Goal: Use online tool/utility: Utilize a website feature to perform a specific function

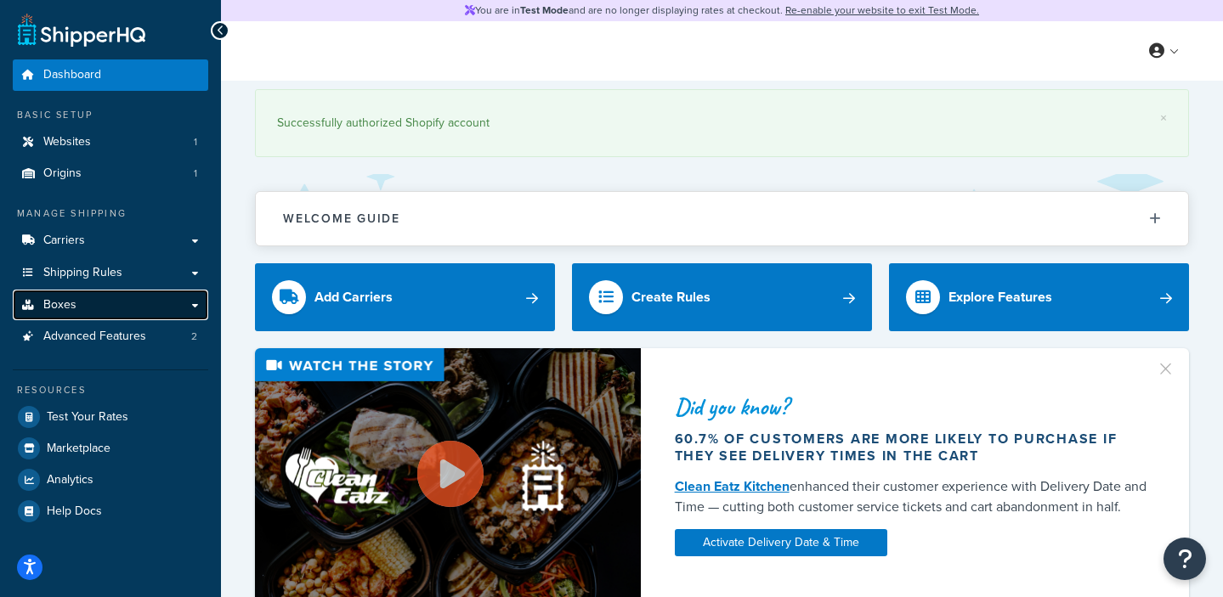
click at [112, 297] on link "Boxes" at bounding box center [110, 305] width 195 height 31
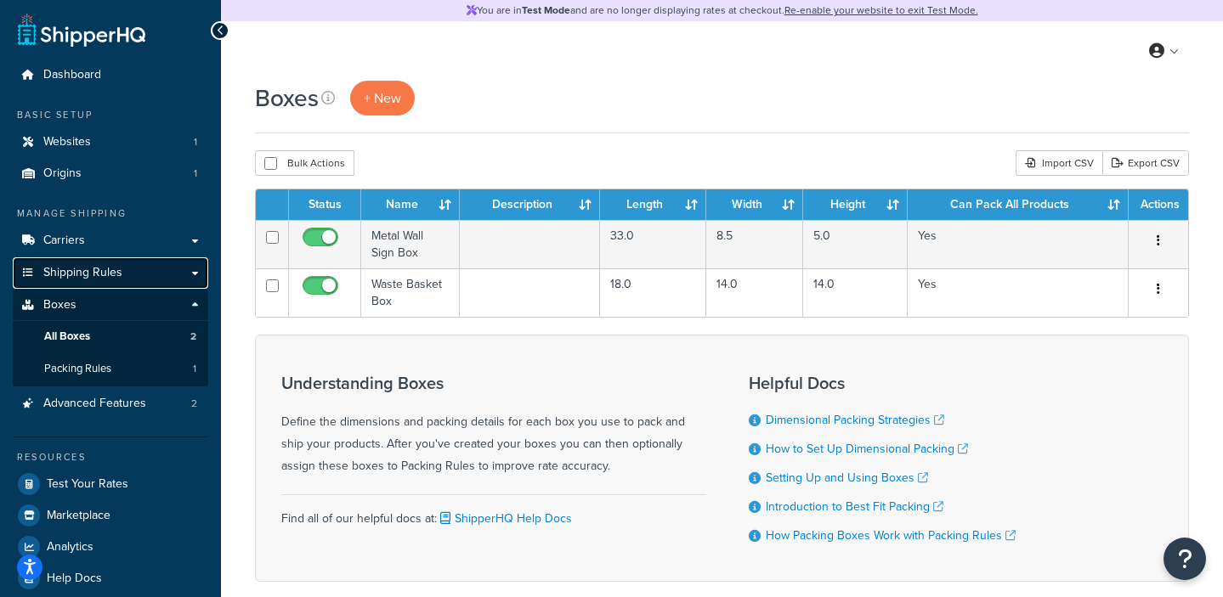
click at [94, 280] on span "Shipping Rules" at bounding box center [82, 273] width 79 height 14
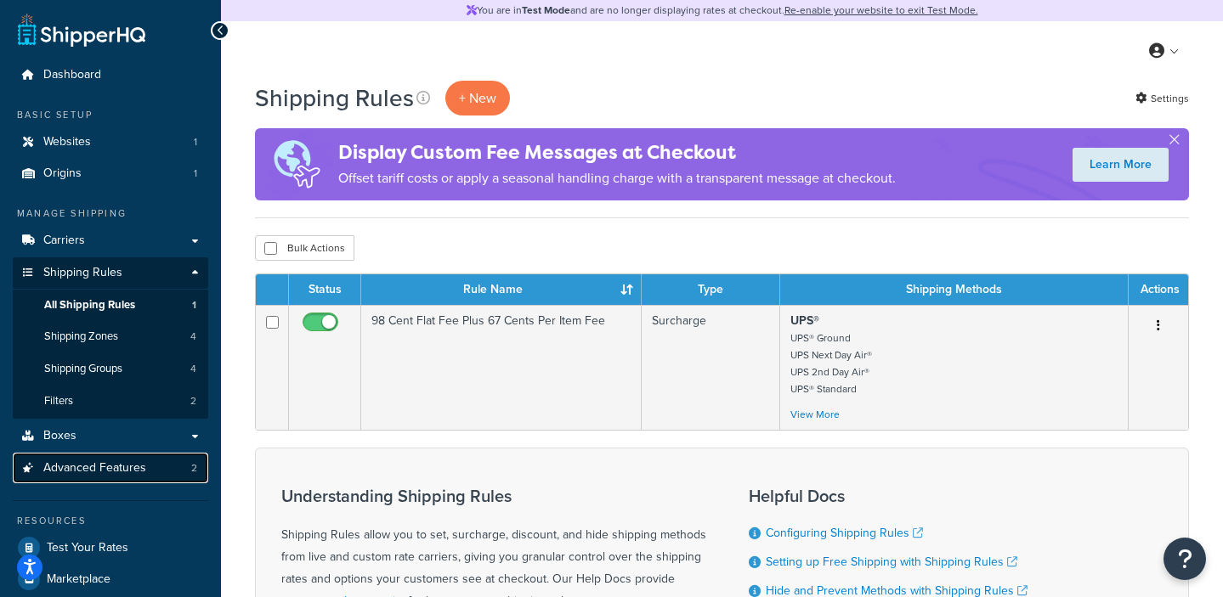
click at [105, 467] on span "Advanced Features" at bounding box center [94, 468] width 103 height 14
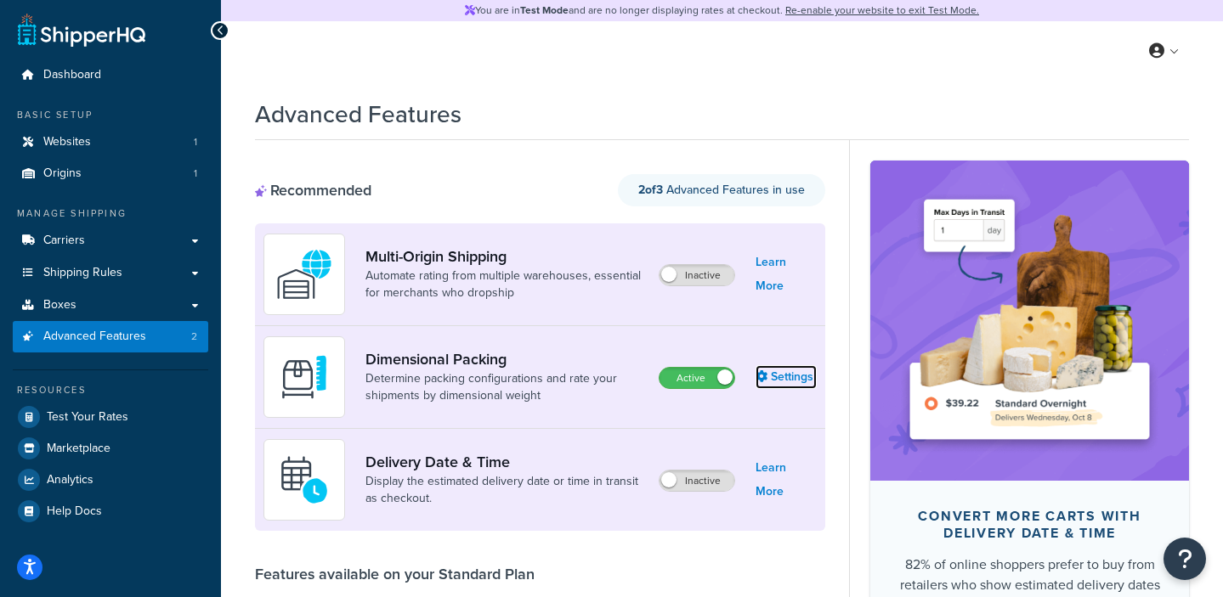
click at [798, 382] on link "Settings" at bounding box center [786, 377] width 61 height 24
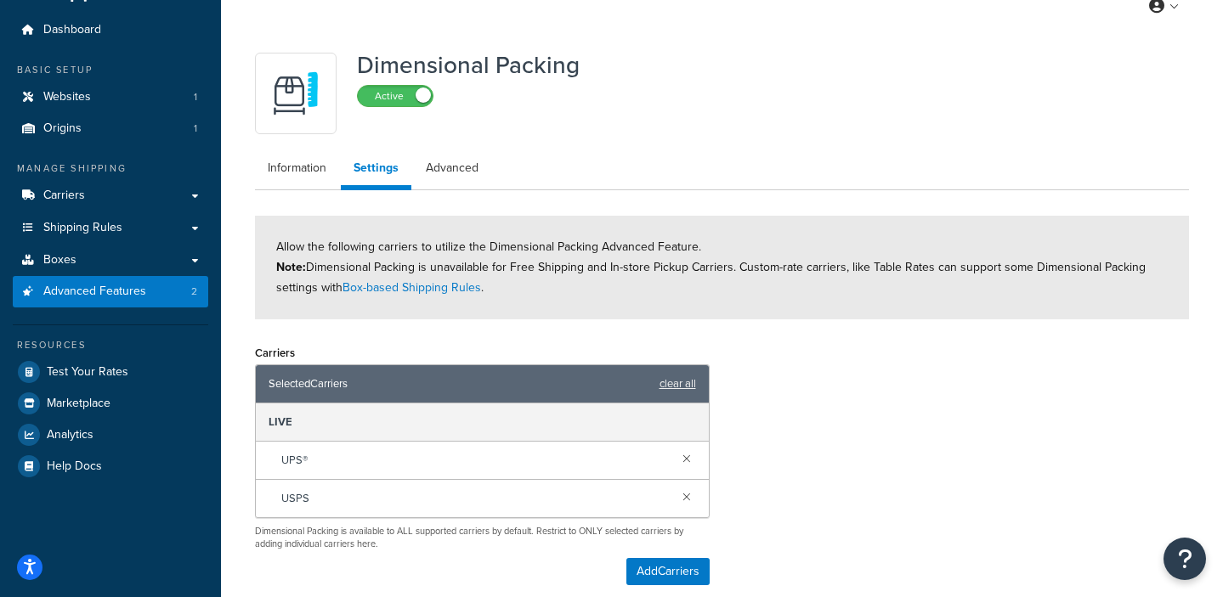
scroll to position [62, 0]
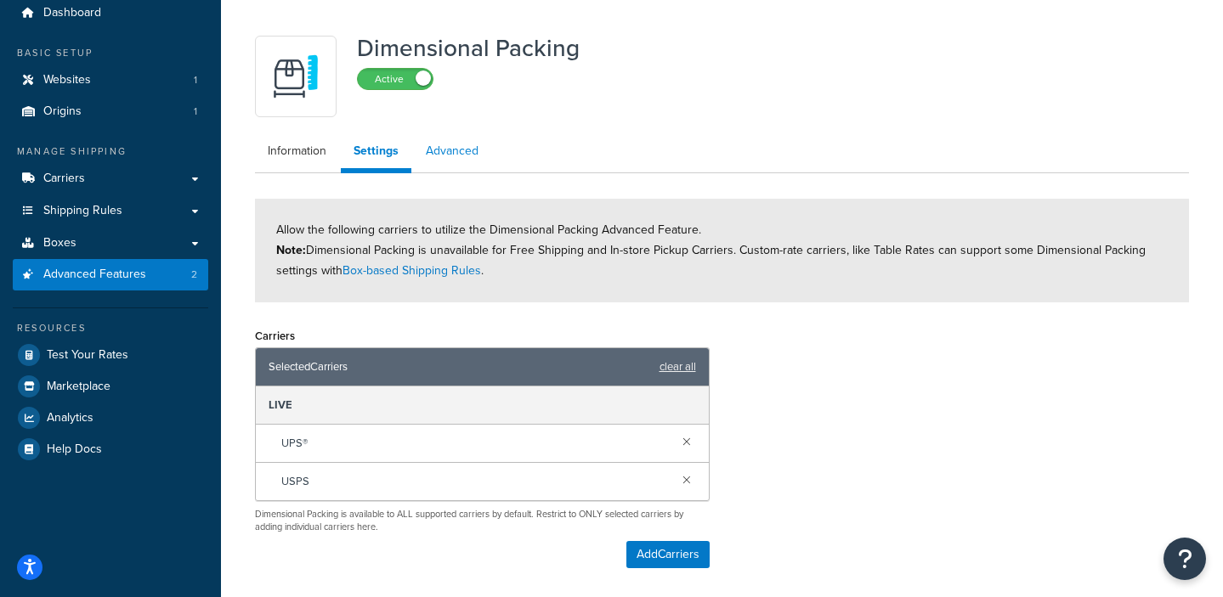
click at [478, 156] on link "Advanced" at bounding box center [452, 151] width 78 height 34
select select "false"
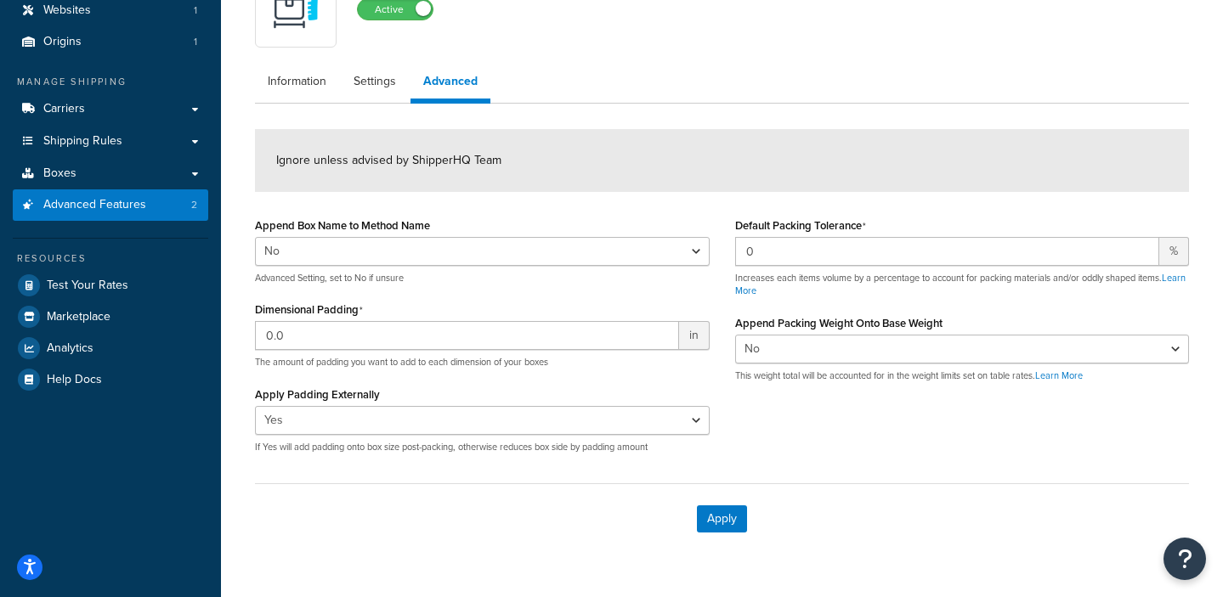
scroll to position [118, 0]
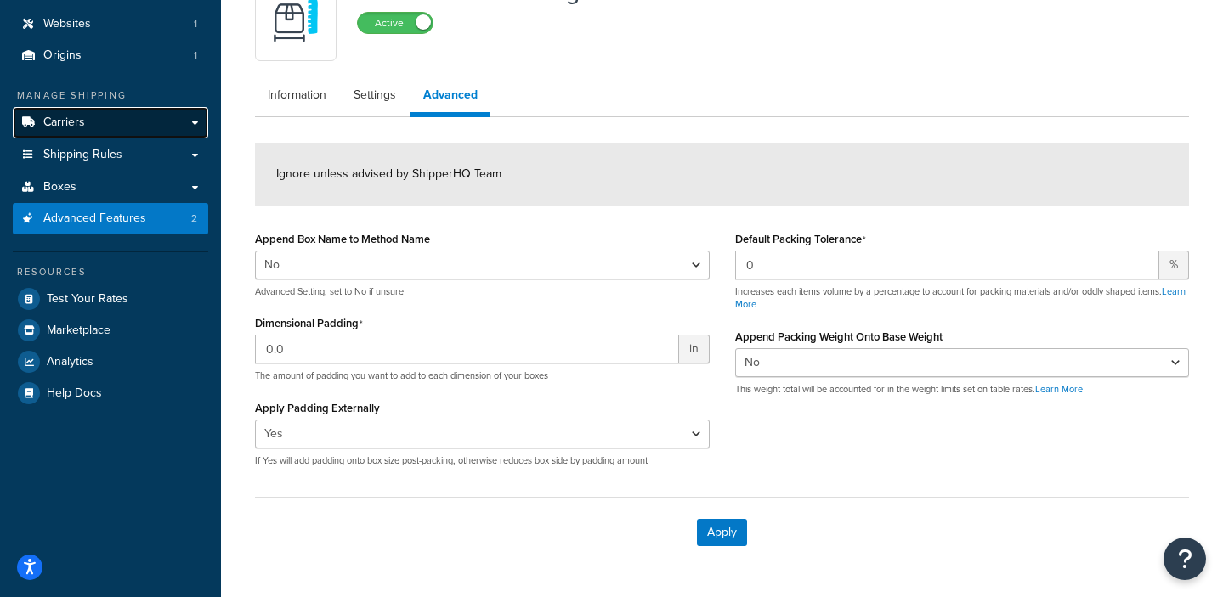
click at [75, 121] on span "Carriers" at bounding box center [64, 123] width 42 height 14
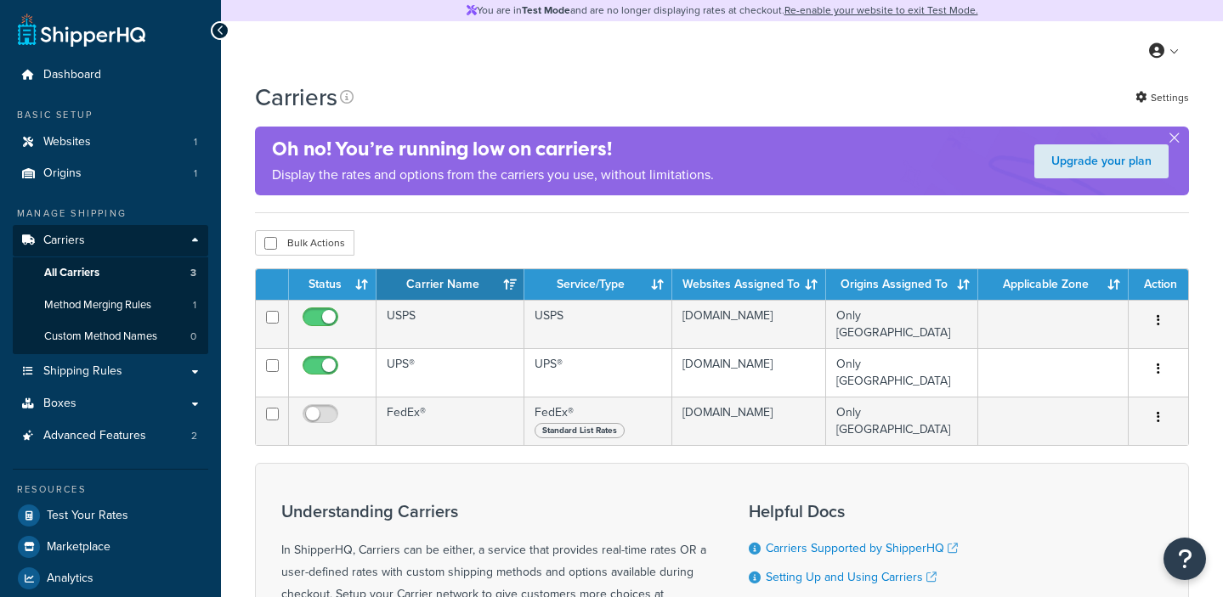
click at [97, 157] on div "Basic Setup Websites 1 Origins 1" at bounding box center [110, 149] width 195 height 82
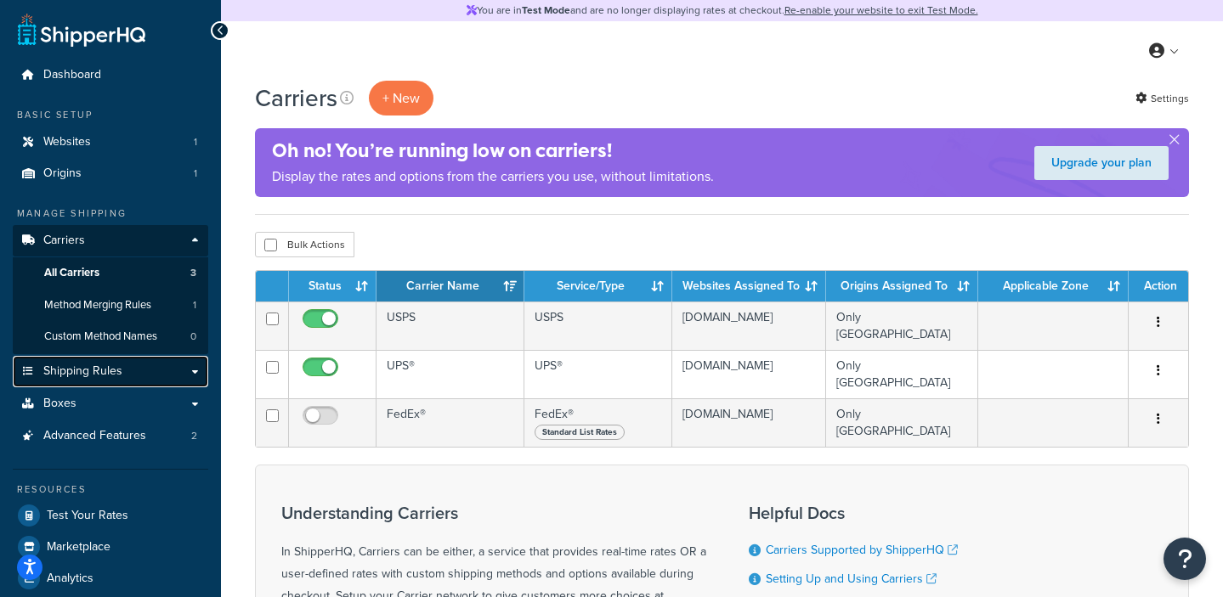
click at [96, 371] on span "Shipping Rules" at bounding box center [82, 372] width 79 height 14
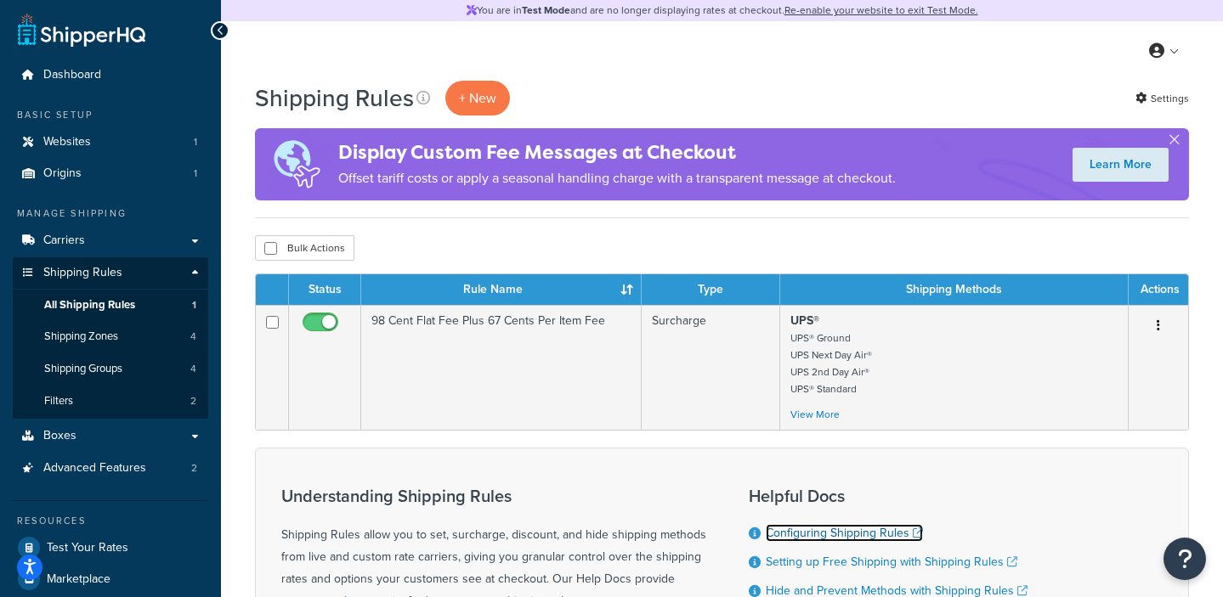
click at [878, 531] on link "Configuring Shipping Rules" at bounding box center [844, 533] width 157 height 18
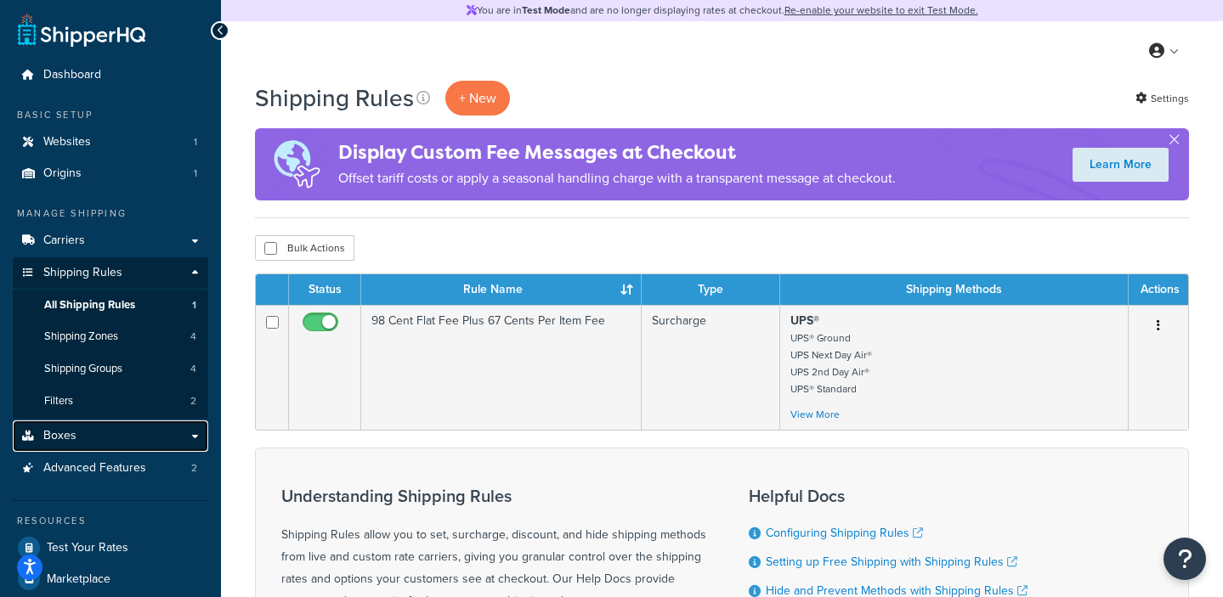
click at [77, 433] on link "Boxes" at bounding box center [110, 436] width 195 height 31
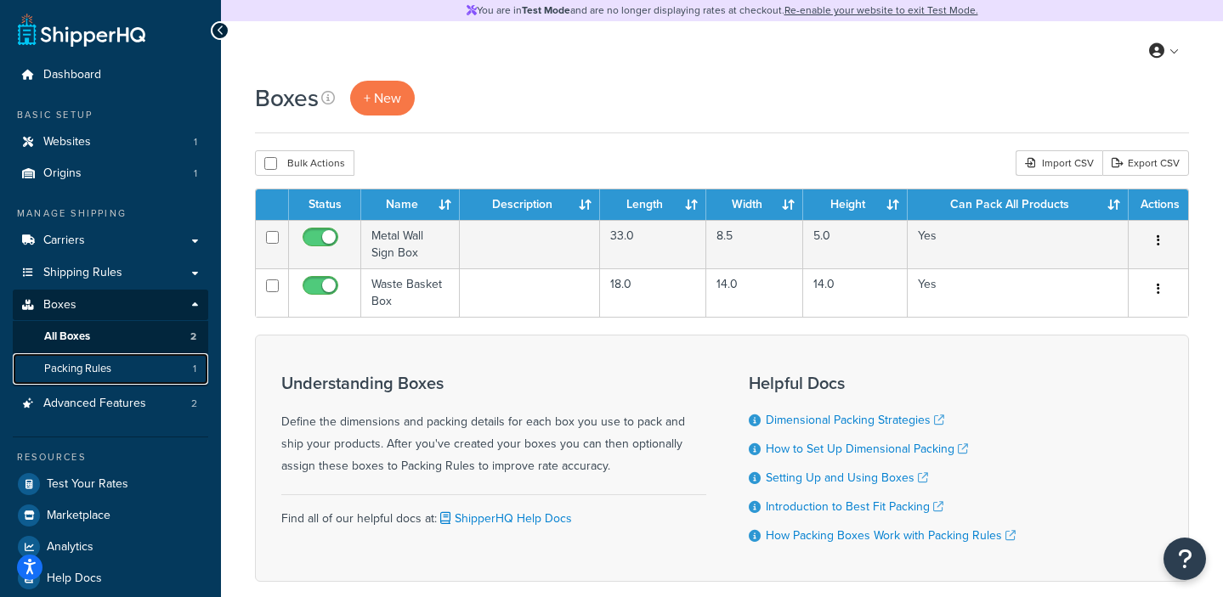
click at [133, 362] on link "Packing Rules 1" at bounding box center [110, 369] width 195 height 31
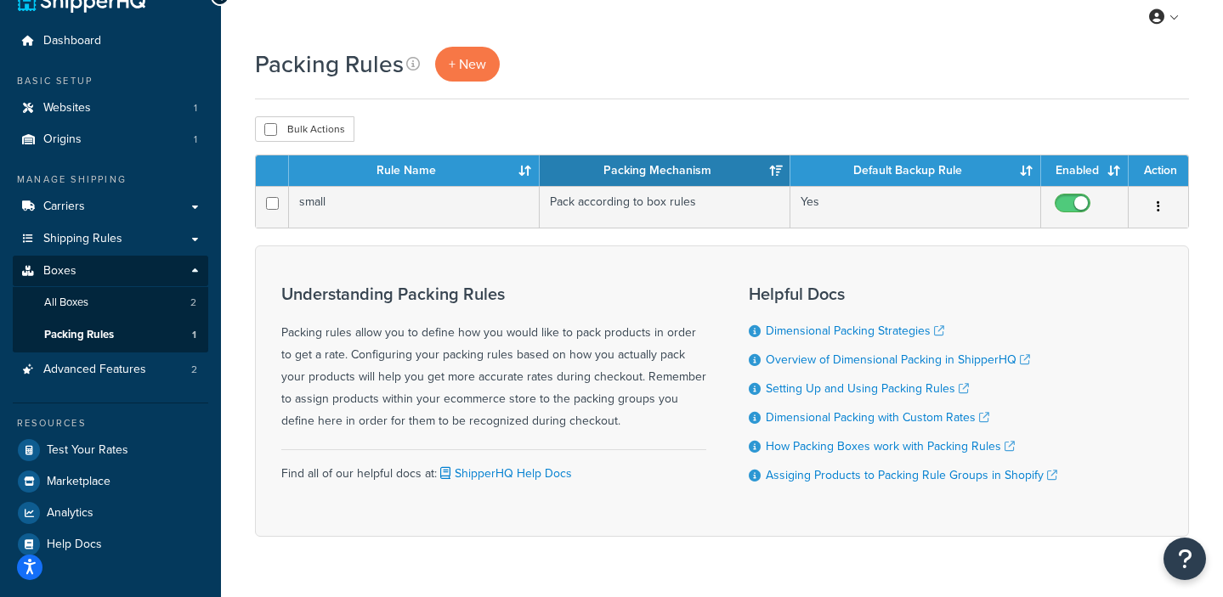
scroll to position [39, 0]
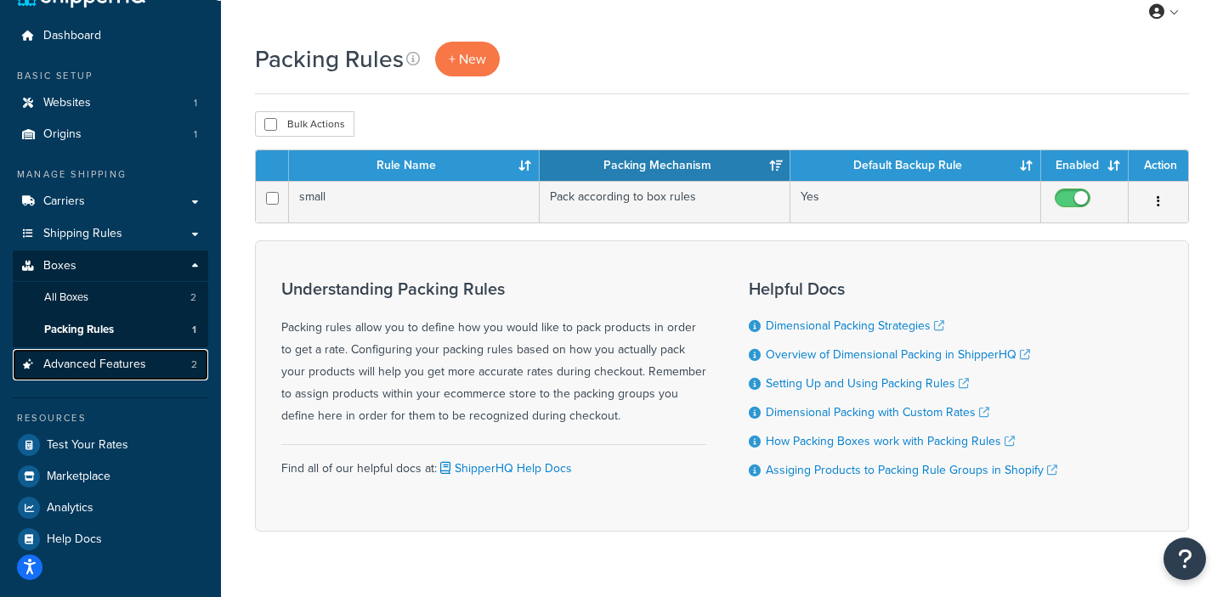
click at [96, 376] on link "Advanced Features 2" at bounding box center [110, 364] width 195 height 31
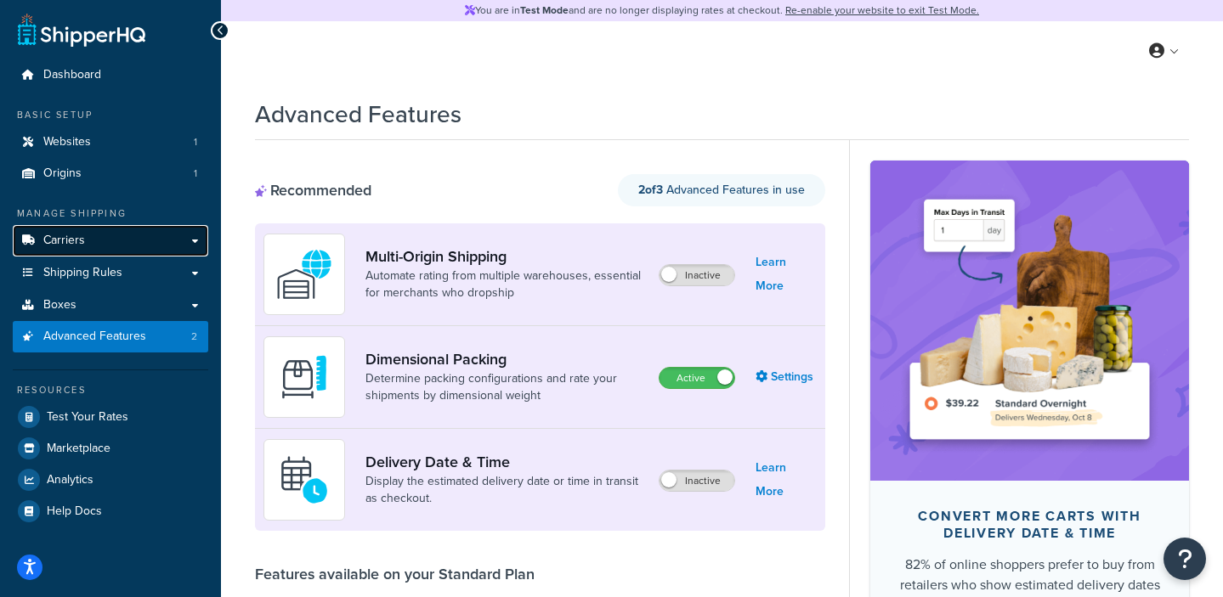
click at [132, 251] on link "Carriers" at bounding box center [110, 240] width 195 height 31
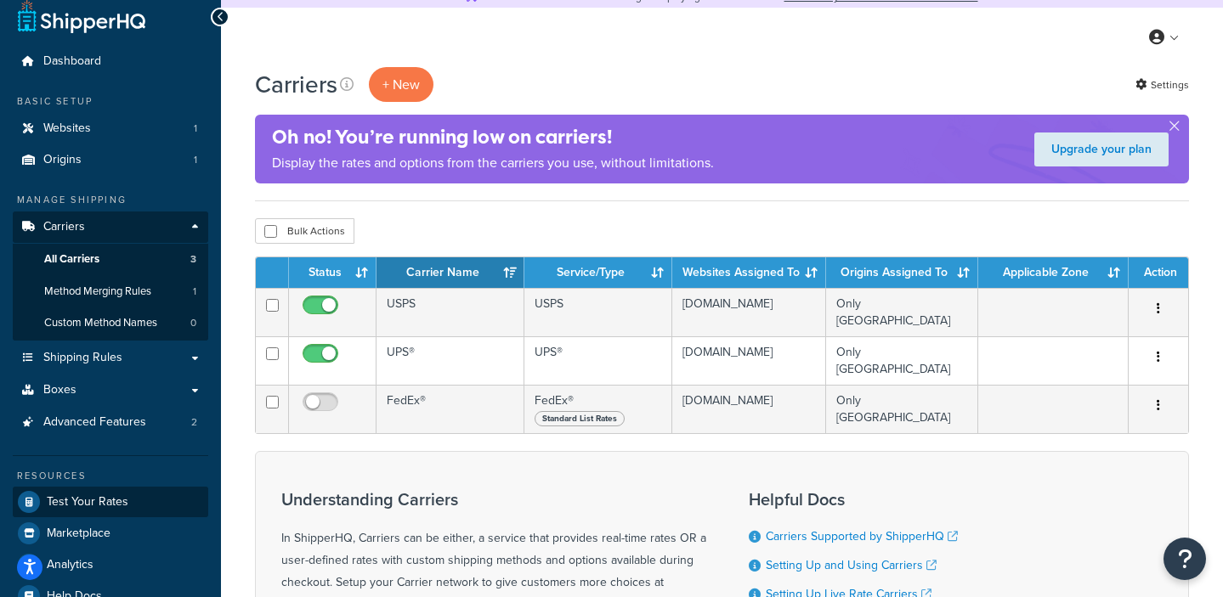
scroll to position [12, 0]
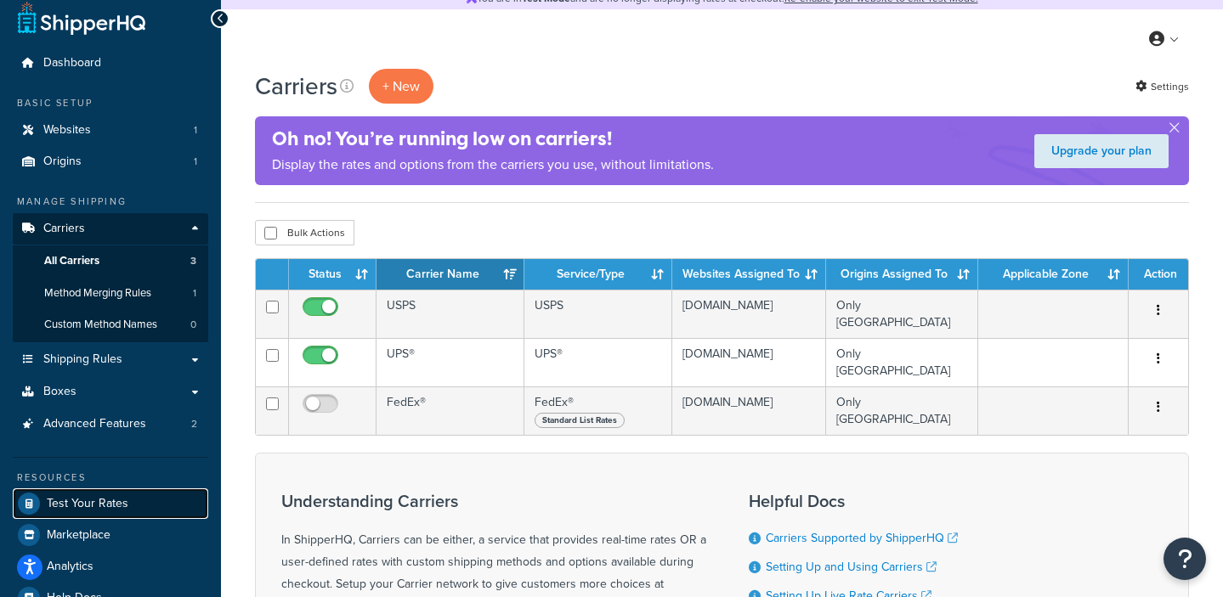
click at [105, 509] on span "Test Your Rates" at bounding box center [88, 504] width 82 height 14
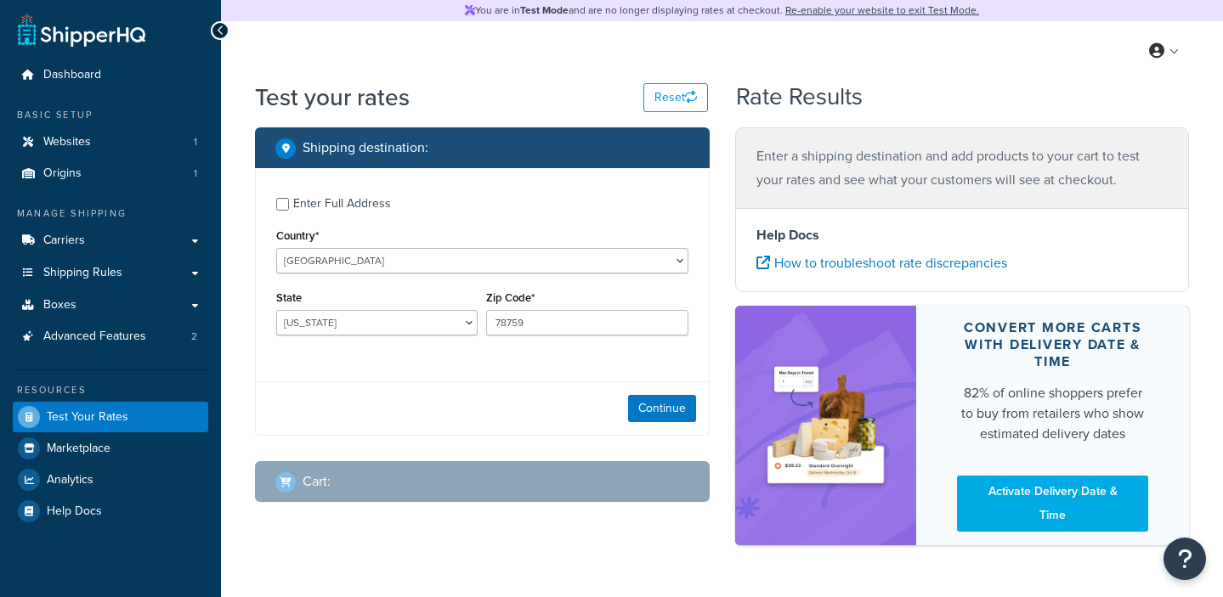
select select "[GEOGRAPHIC_DATA]"
click at [684, 410] on button "Continue" at bounding box center [662, 408] width 68 height 27
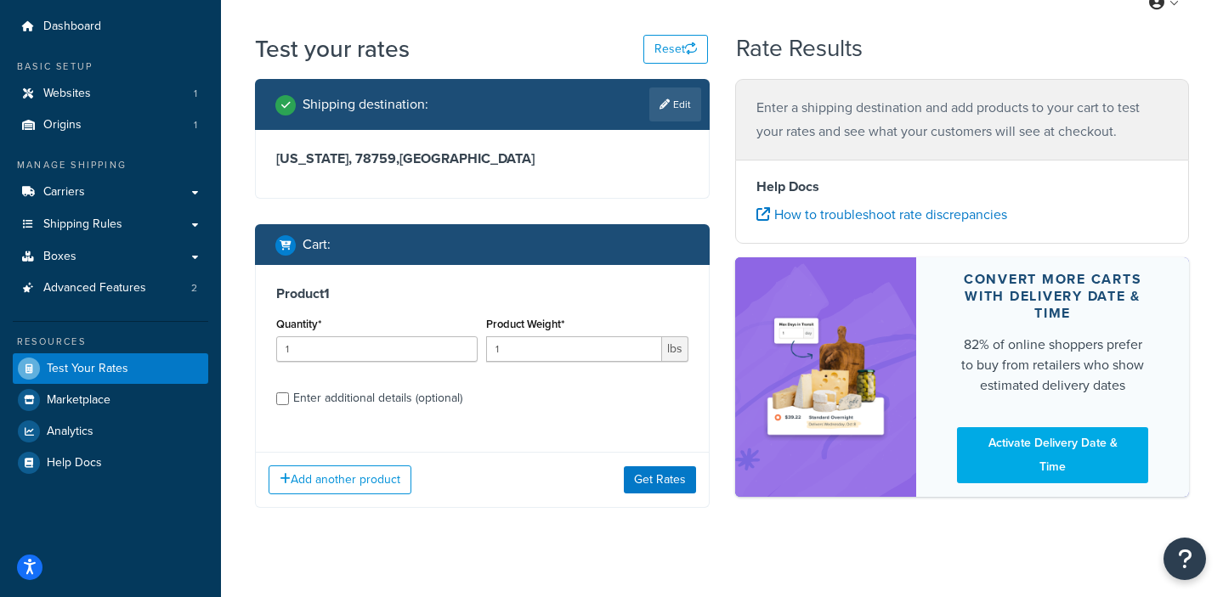
scroll to position [70, 0]
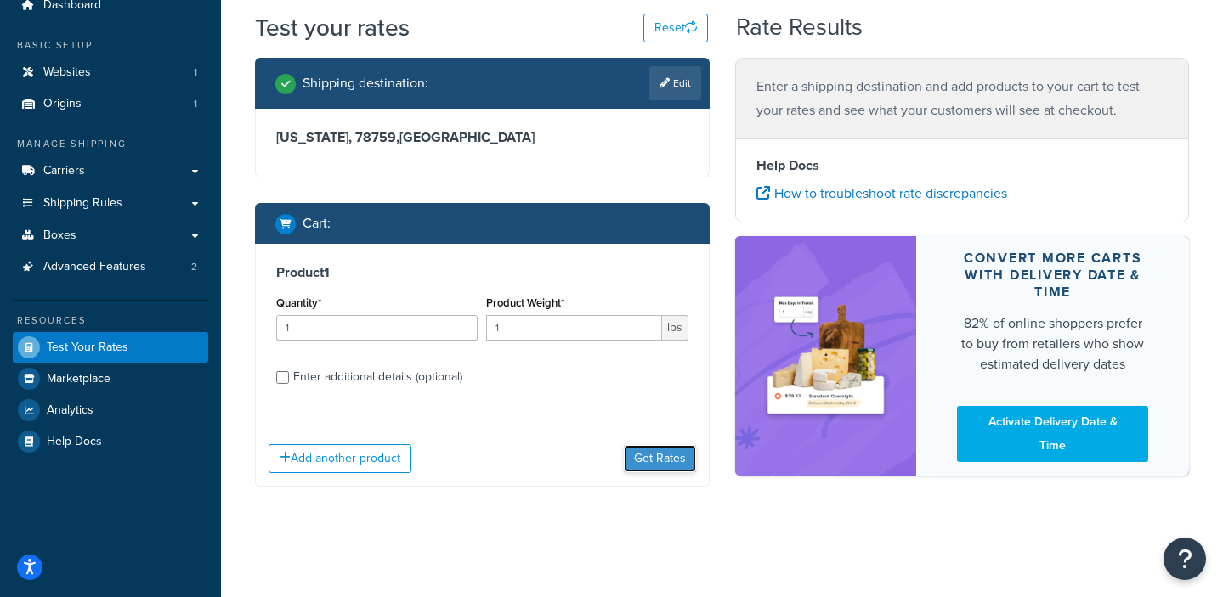
click at [652, 456] on button "Get Rates" at bounding box center [660, 458] width 72 height 27
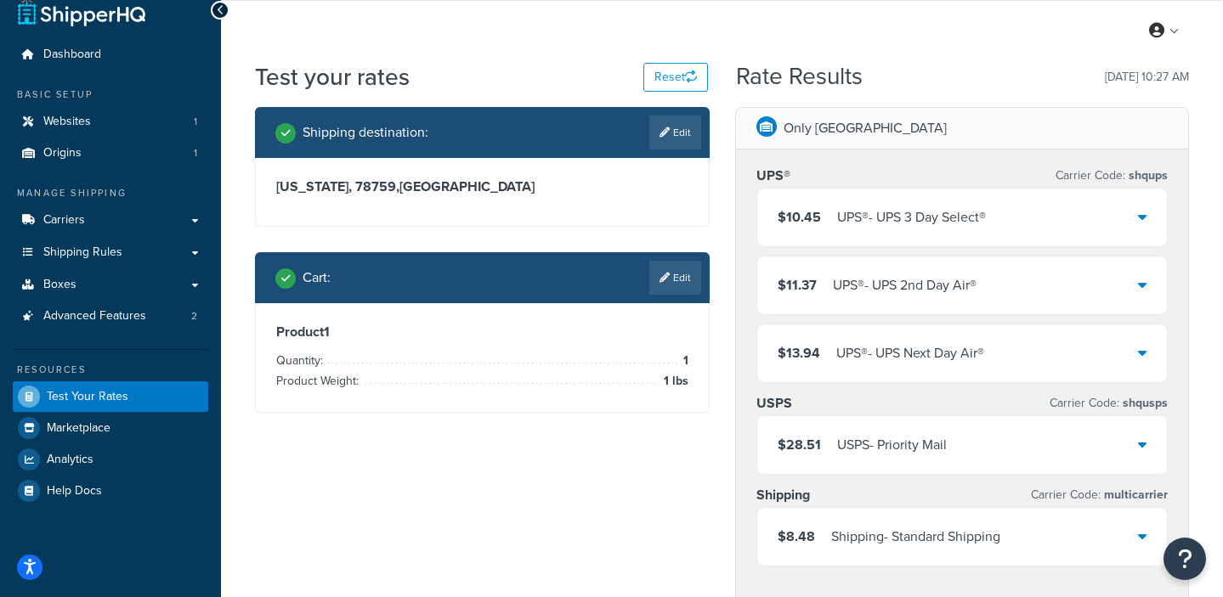
scroll to position [0, 0]
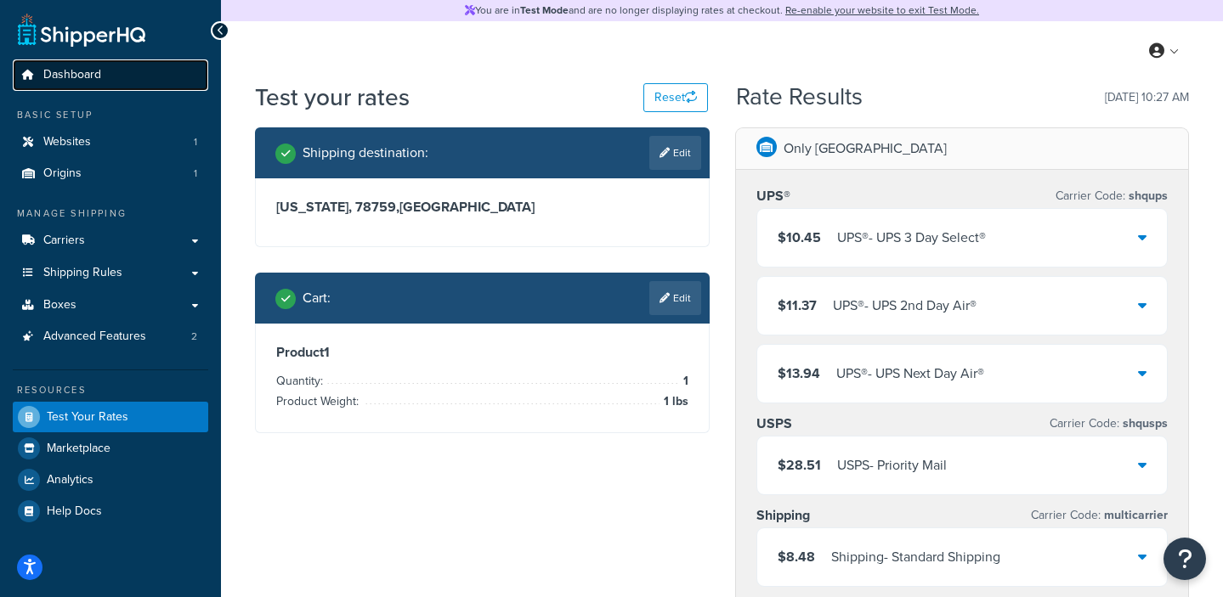
click at [84, 76] on span "Dashboard" at bounding box center [72, 75] width 58 height 14
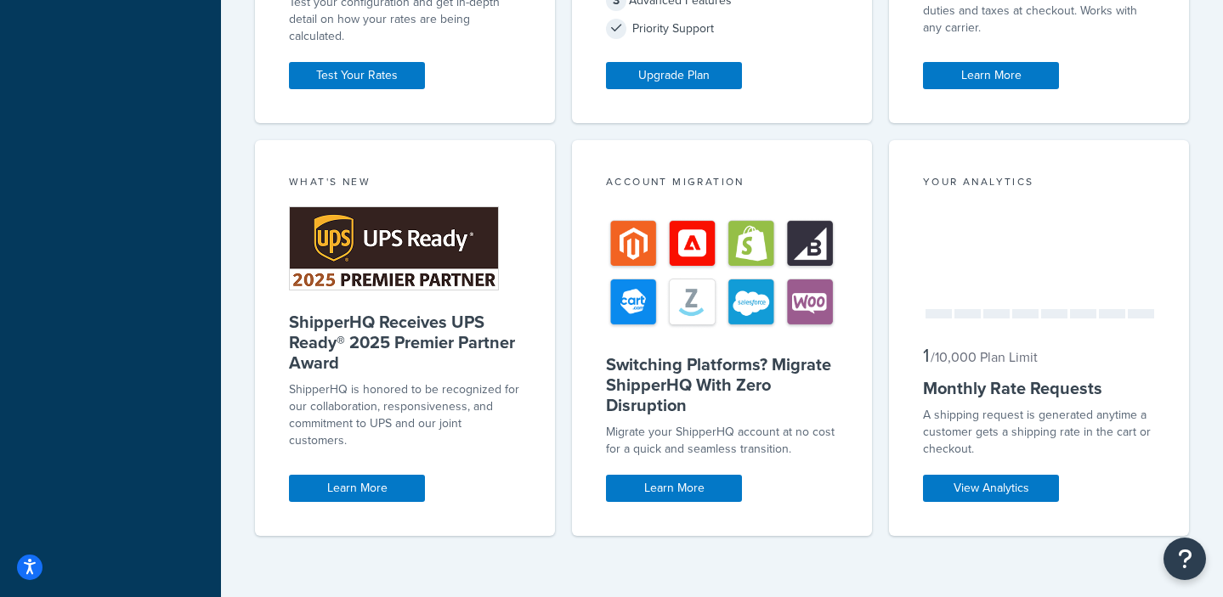
scroll to position [778, 0]
